Goal: Complete application form

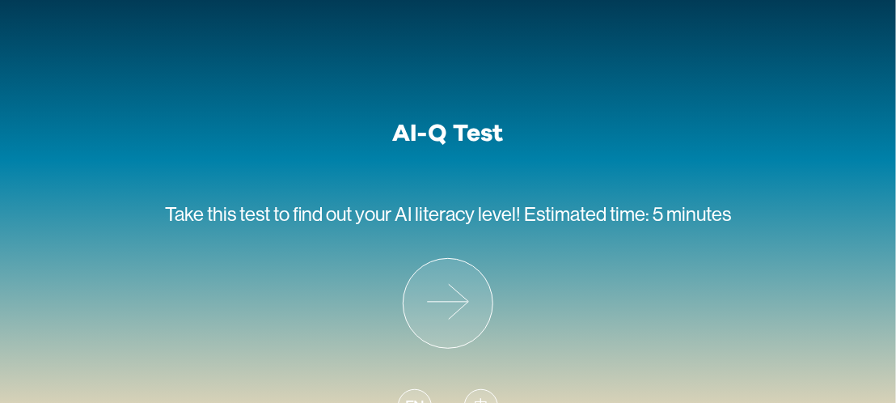
scroll to position [96, 0]
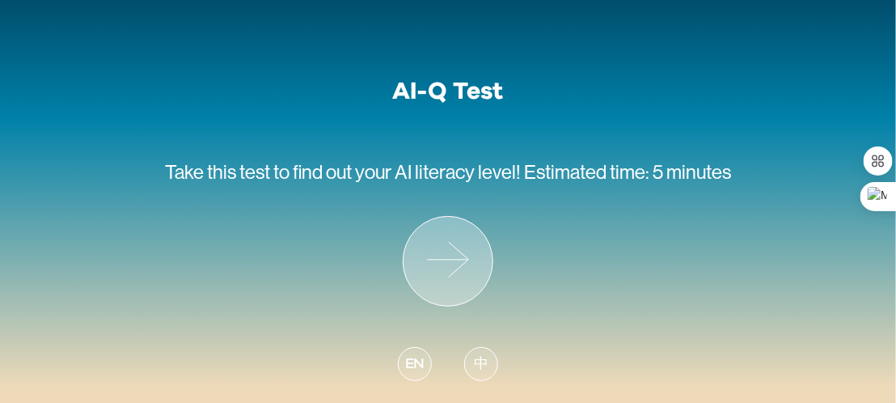
click at [434, 244] on icon at bounding box center [448, 261] width 89 height 89
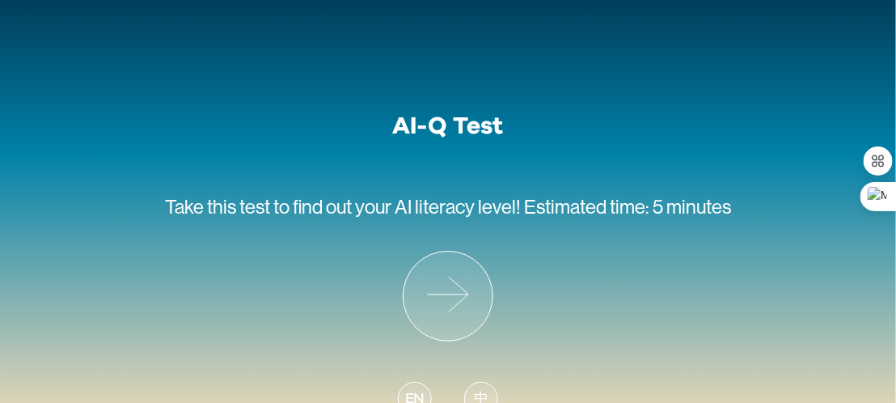
scroll to position [96, 0]
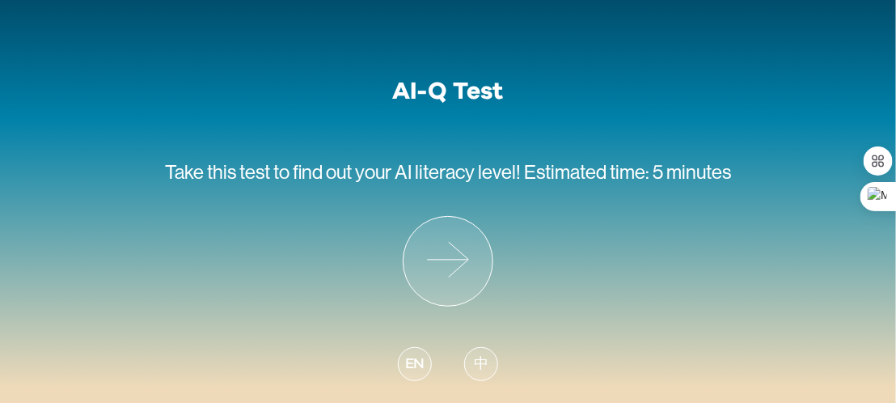
click at [479, 368] on span "中" at bounding box center [481, 364] width 15 height 22
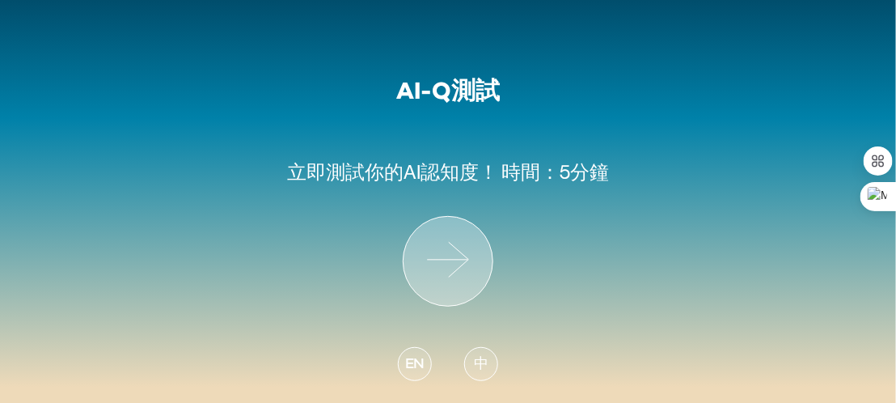
click at [450, 256] on icon at bounding box center [448, 261] width 89 height 89
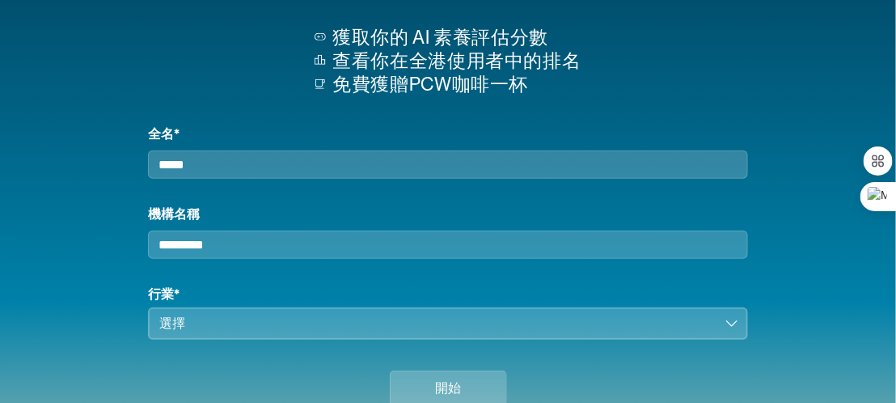
scroll to position [243, 0]
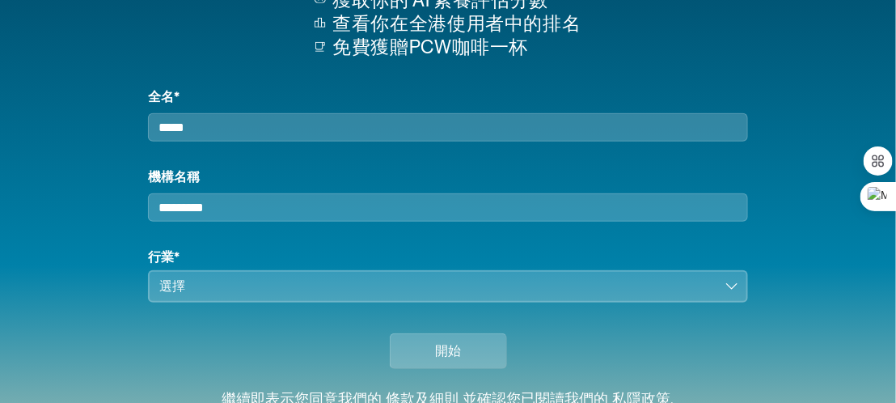
click at [398, 290] on div "選擇" at bounding box center [436, 286] width 555 height 19
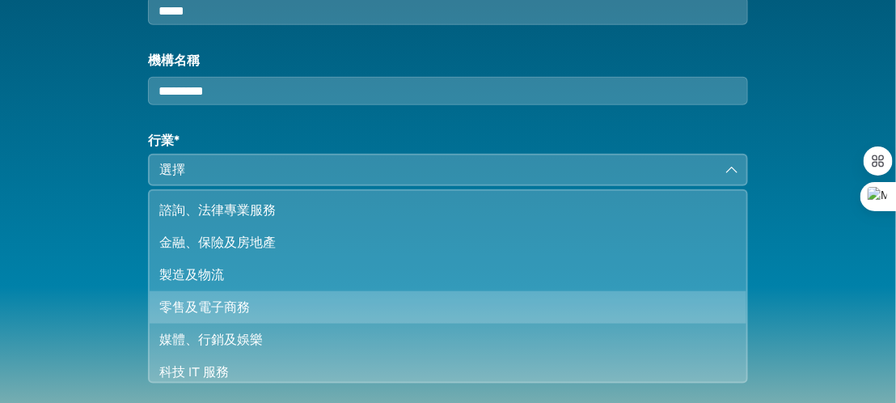
scroll to position [323, 0]
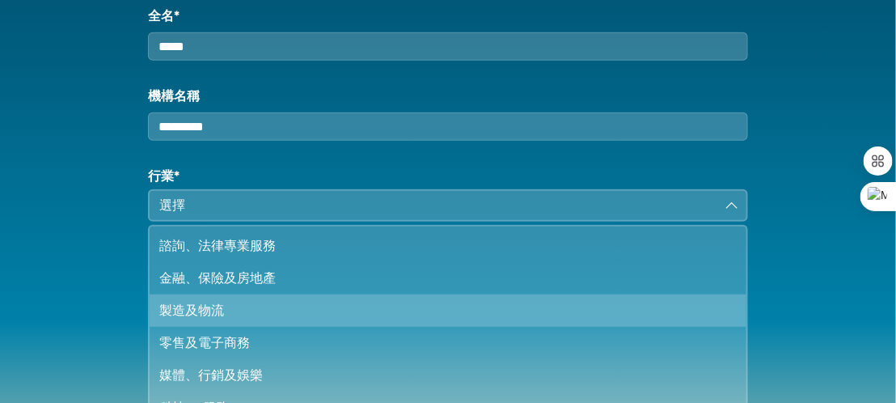
click at [252, 320] on div "製造及物流" at bounding box center [438, 310] width 558 height 19
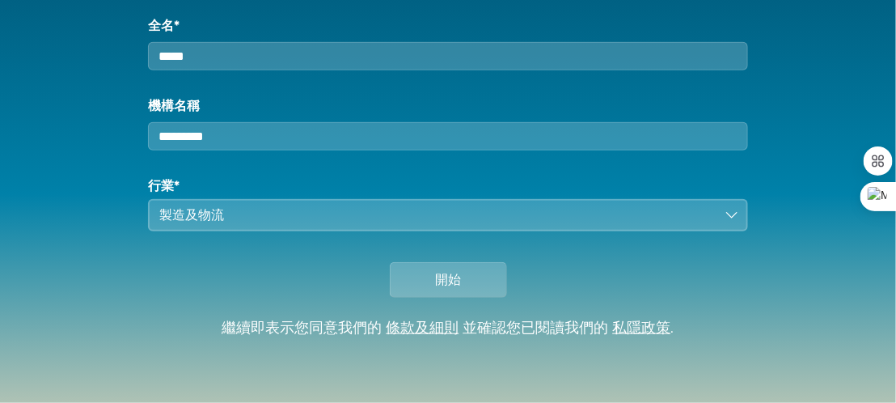
click at [261, 46] on input "全名*" at bounding box center [448, 56] width 600 height 28
click at [226, 140] on input "機構名稱" at bounding box center [448, 136] width 600 height 28
type input "*"
type input "**"
click at [228, 47] on input "全名*" at bounding box center [448, 56] width 600 height 28
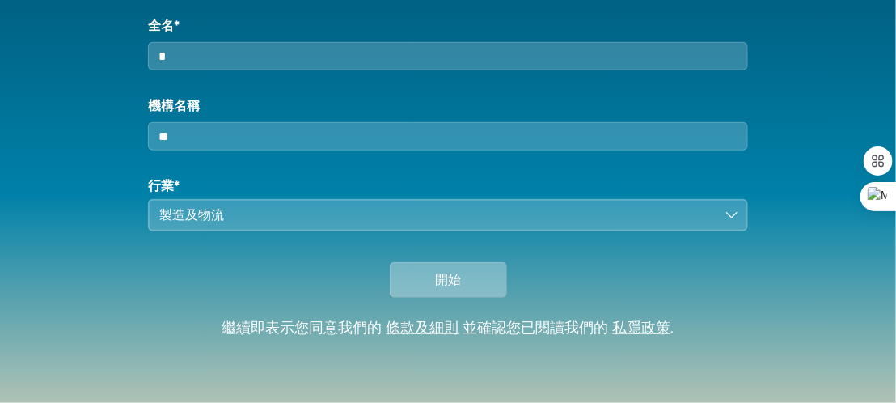
type input "*"
click at [429, 273] on button "開始" at bounding box center [448, 280] width 117 height 36
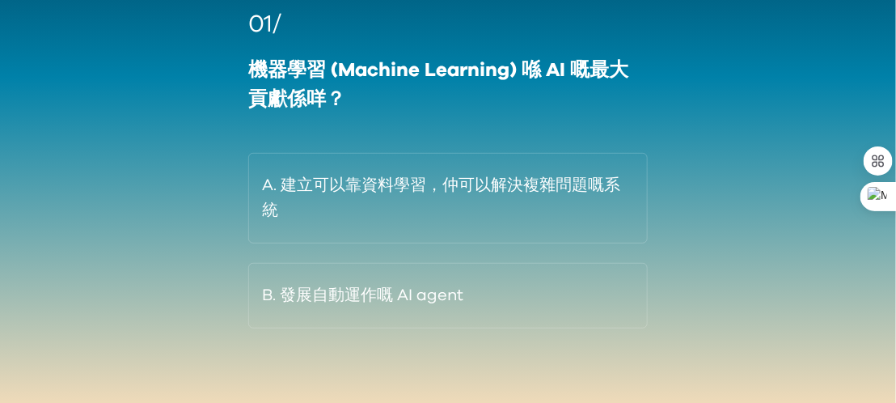
scroll to position [199, 0]
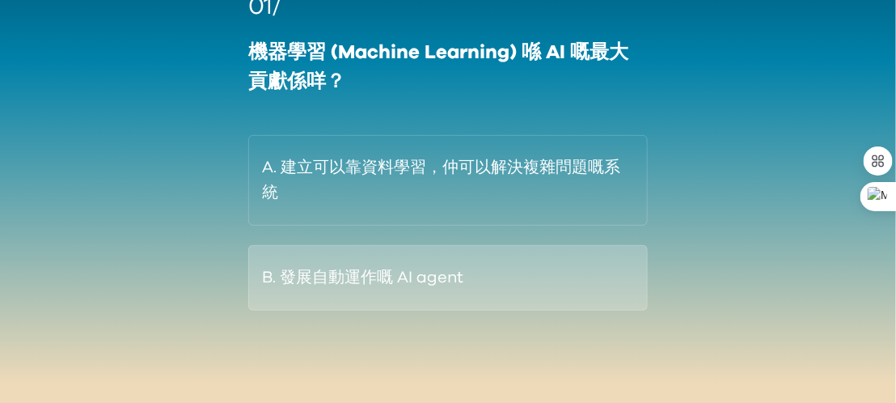
click at [546, 288] on button "B. 發展自動運作嘅 AI agent" at bounding box center [448, 278] width 400 height 66
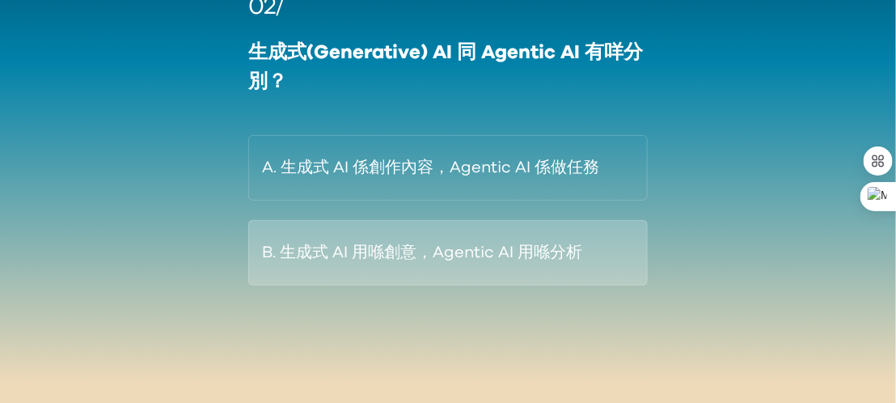
click at [494, 259] on button "B. 生成式 AI 用喺創意，Agentic AI 用喺分析" at bounding box center [448, 253] width 400 height 66
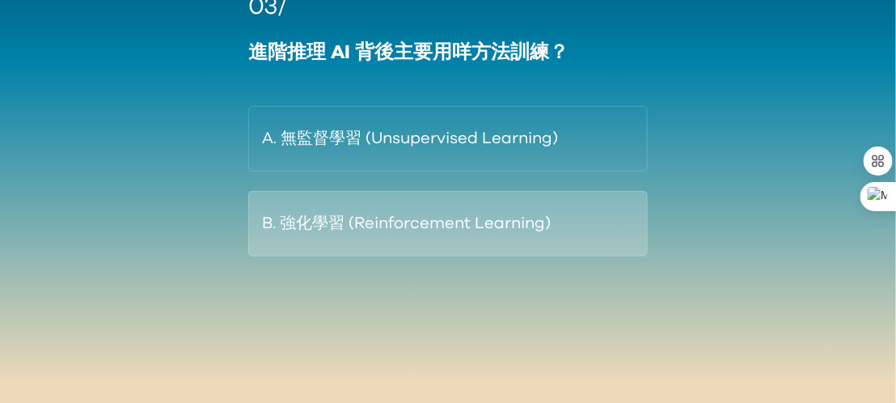
click at [598, 210] on button "B. 強化學習 (Reinforcement Learning)" at bounding box center [448, 224] width 400 height 66
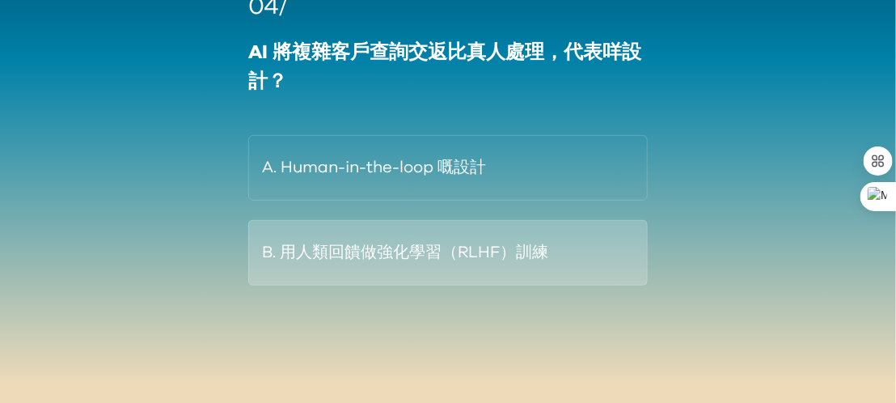
click at [540, 260] on button "B. 用人類回饋做強化學習（RLHF）訓練" at bounding box center [448, 253] width 400 height 66
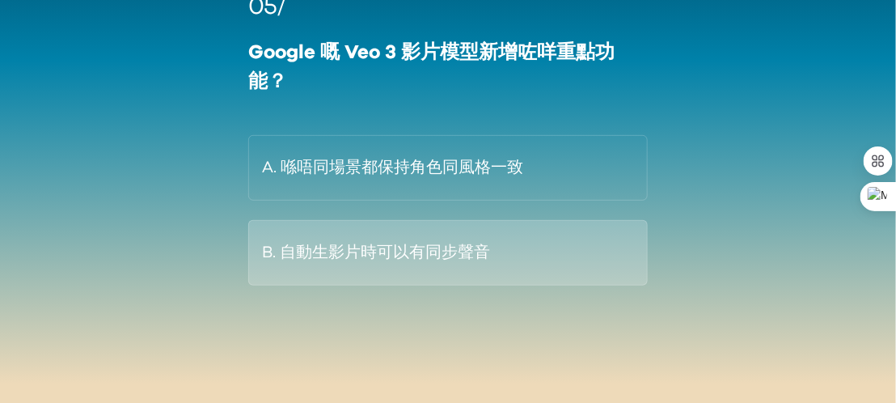
click at [462, 245] on button "B. 自動生影片時可以有同步聲音" at bounding box center [448, 253] width 400 height 66
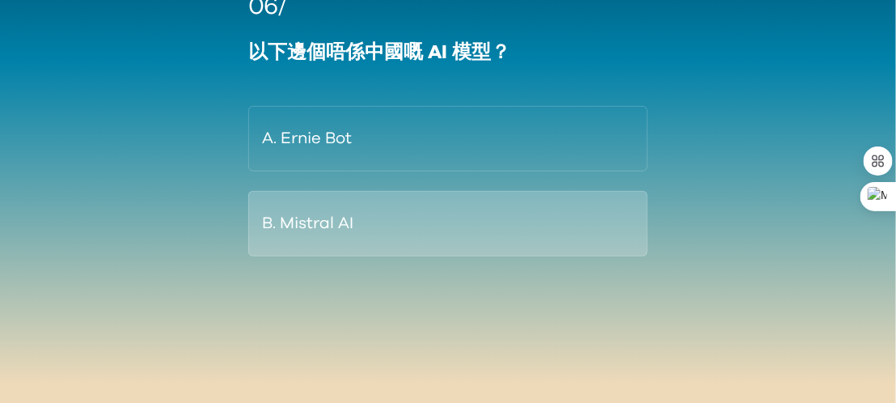
click at [345, 208] on button "B. Mistral AI" at bounding box center [448, 224] width 400 height 66
